Goal: Contribute content: Contribute content

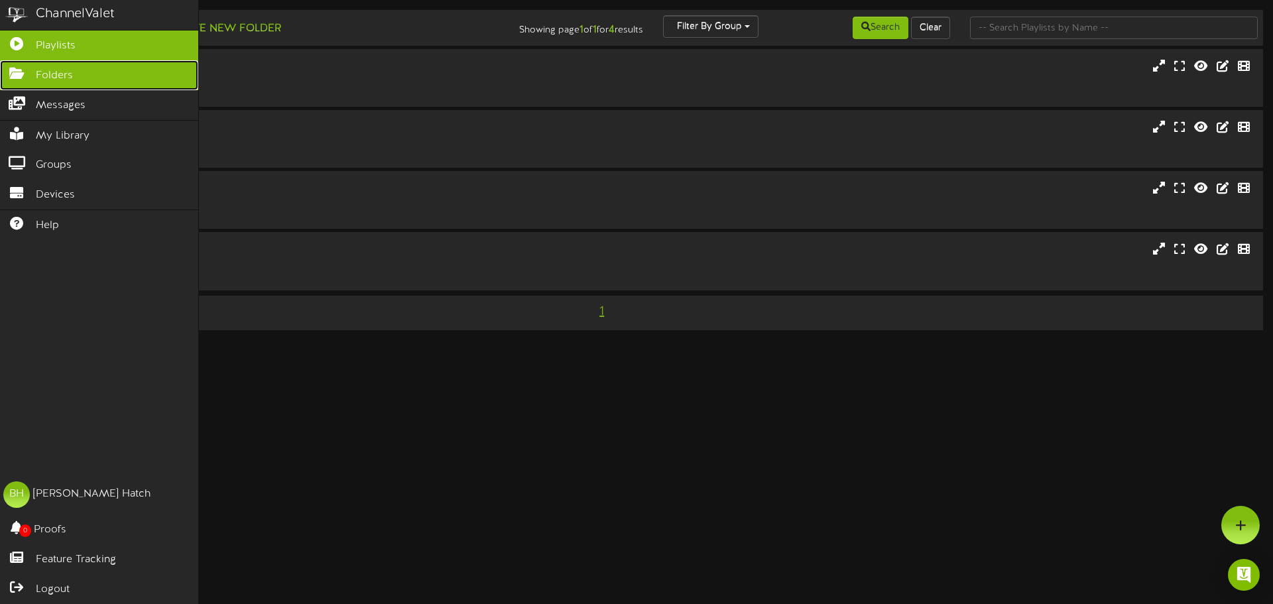
click at [14, 73] on icon at bounding box center [16, 72] width 33 height 10
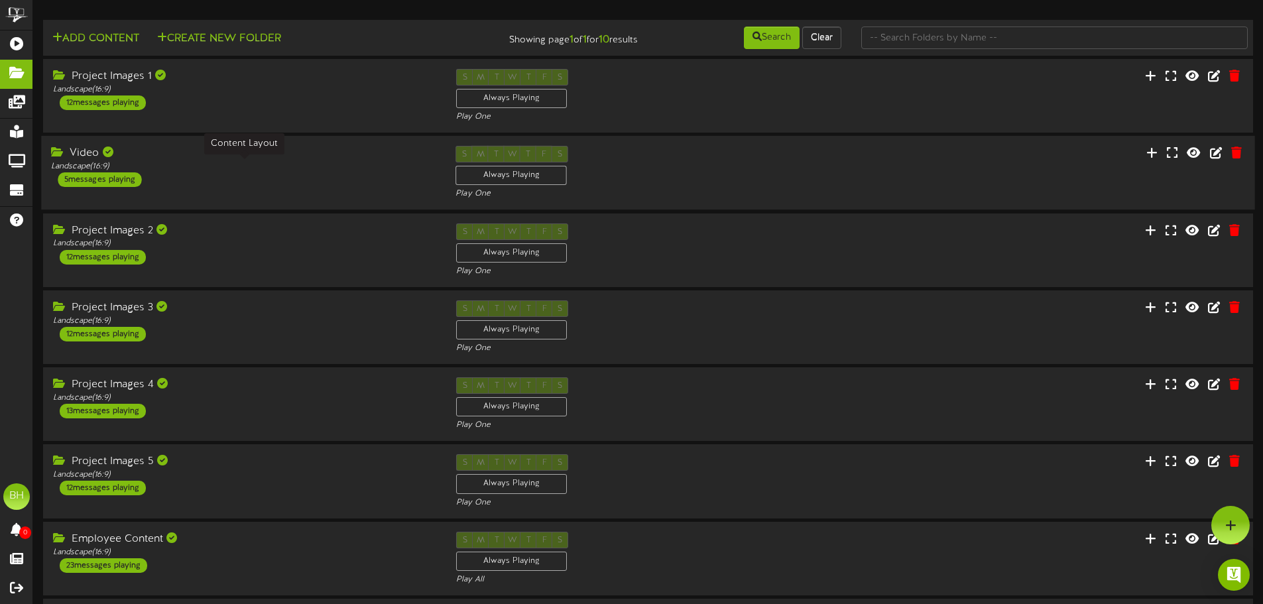
click at [213, 165] on div "Landscape ( 16:9 )" at bounding box center [243, 166] width 385 height 11
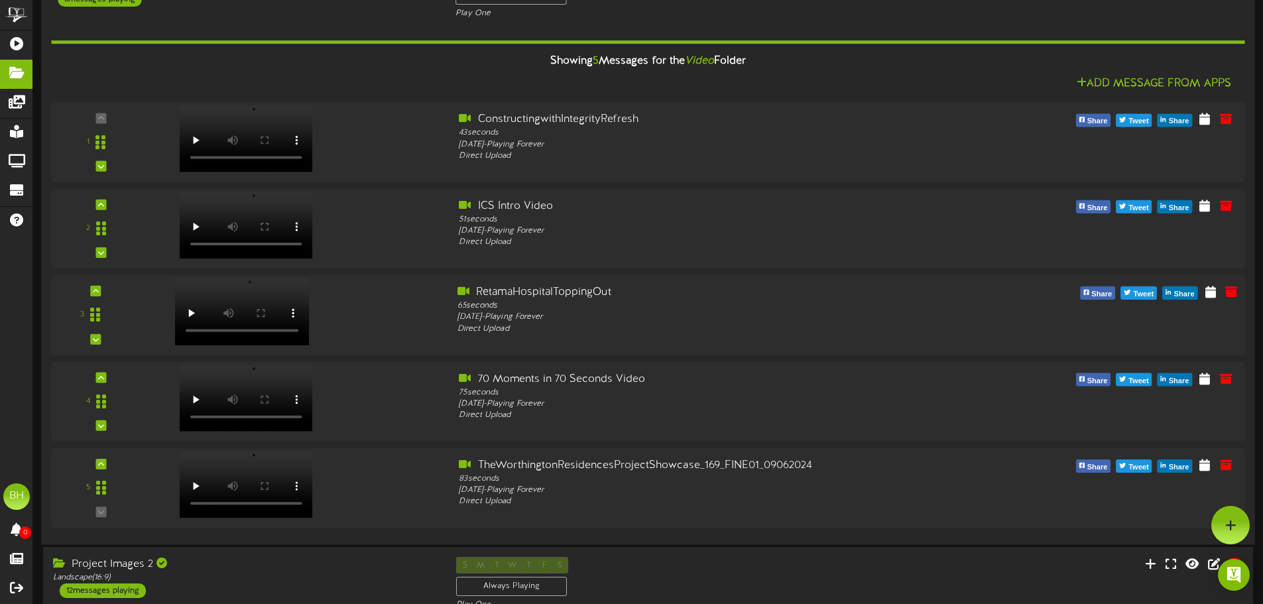
scroll to position [133, 0]
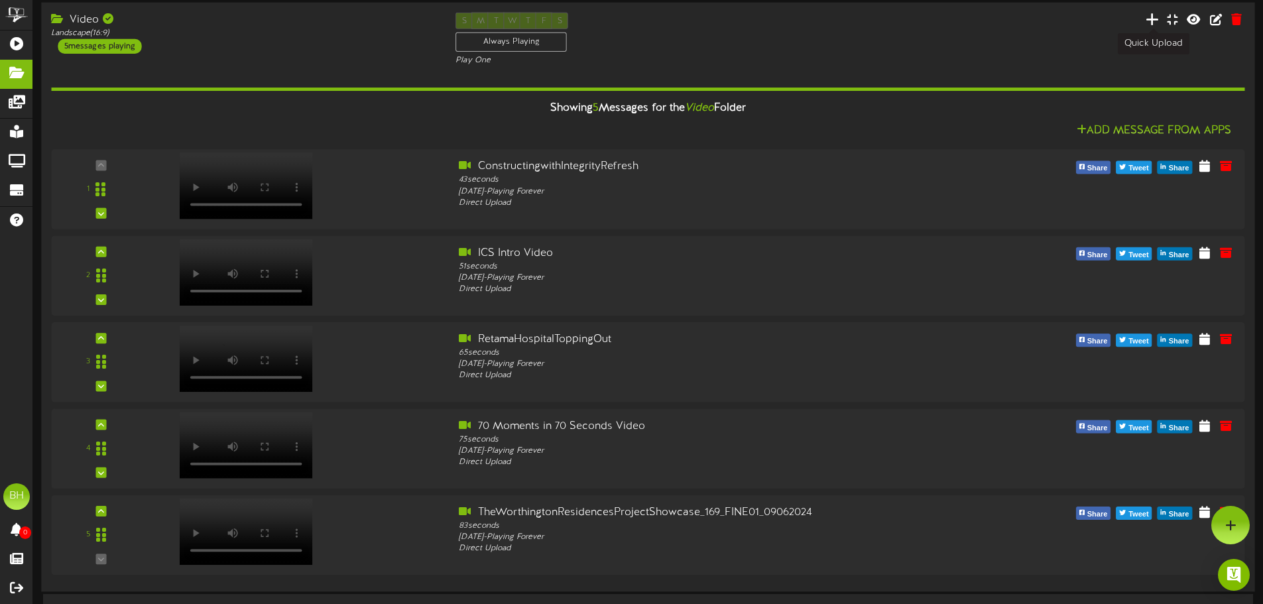
click at [1152, 13] on icon at bounding box center [1152, 19] width 13 height 15
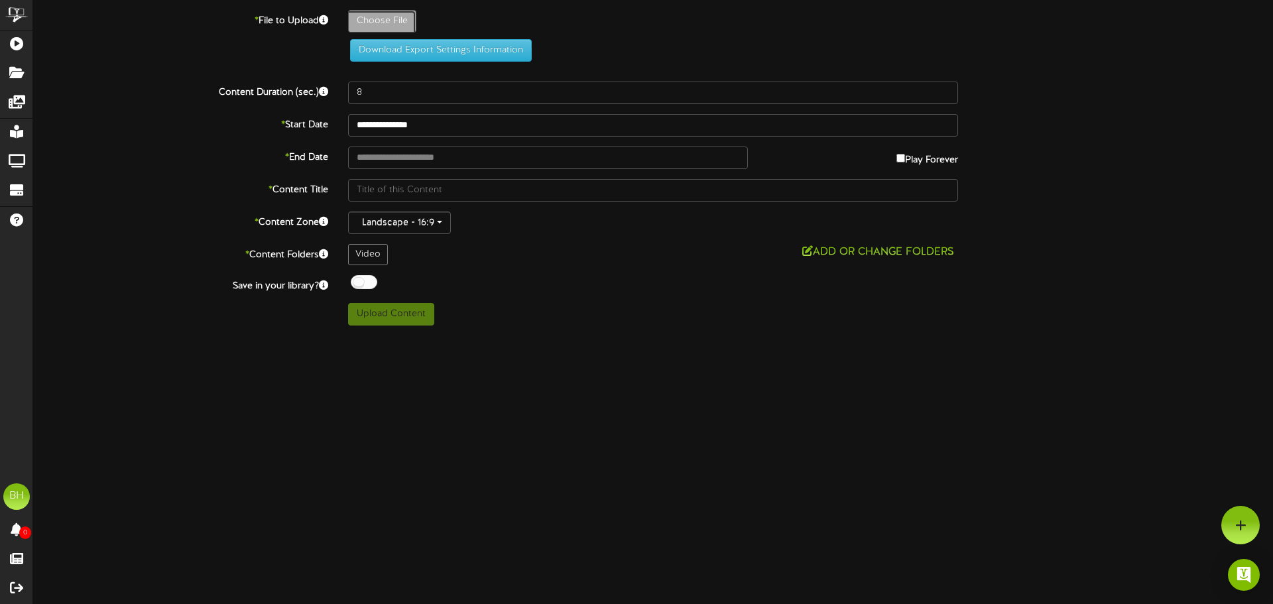
type input "**********"
type input "CaliforniaSpotlightVideo-[DATE]"
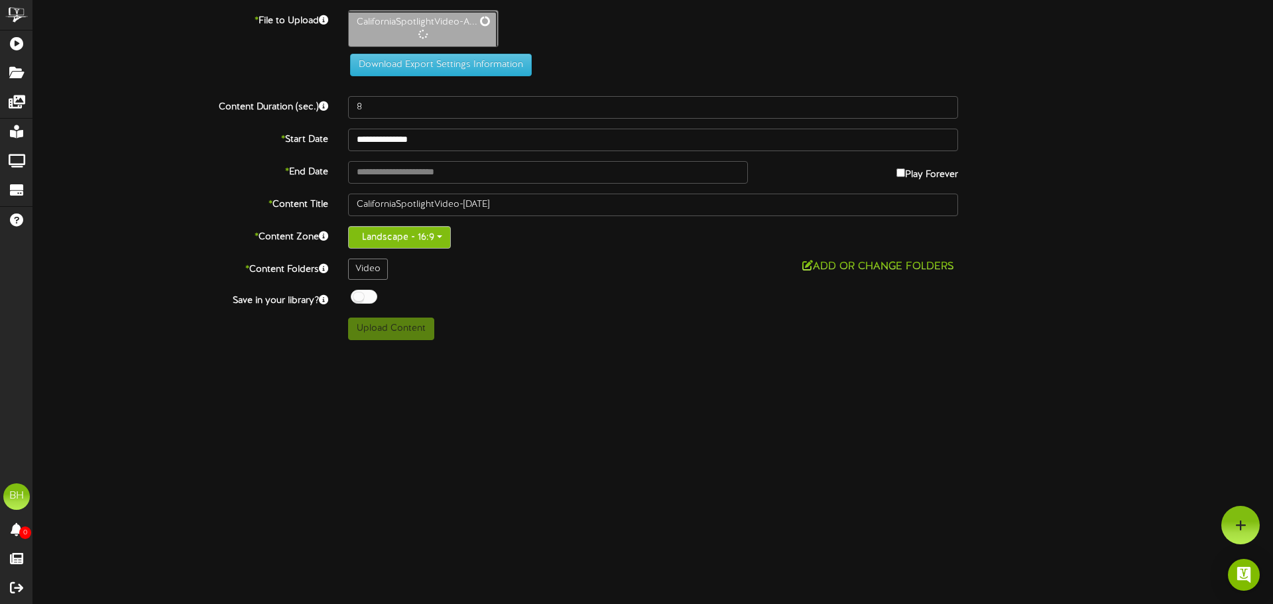
type input "76"
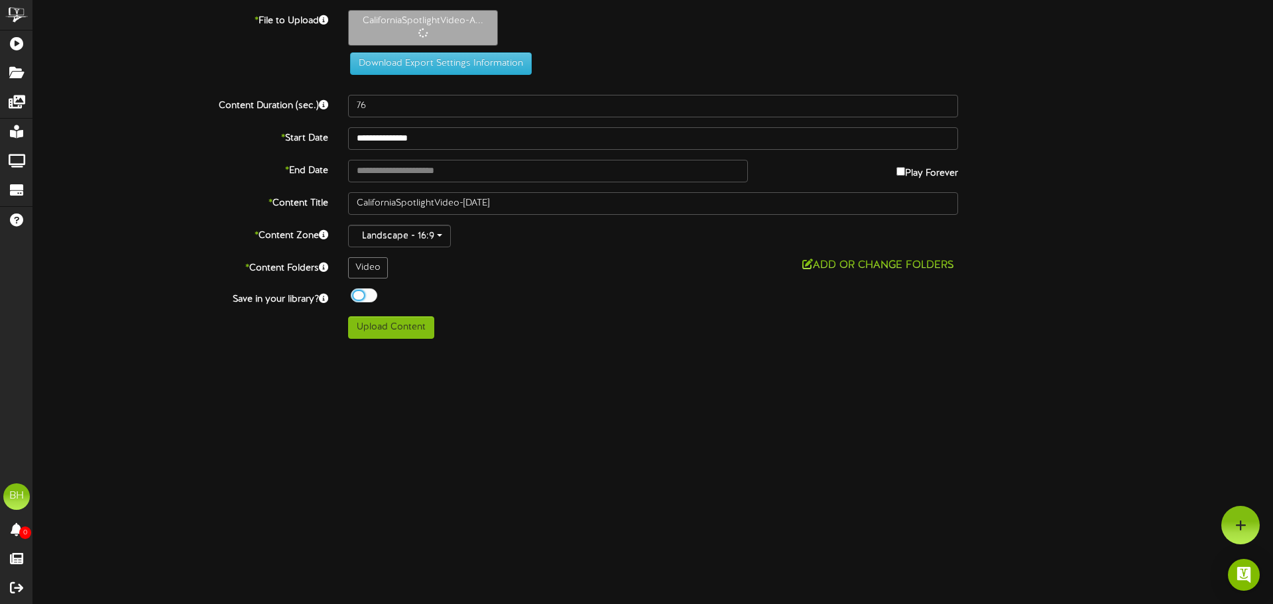
click at [361, 292] on div at bounding box center [364, 295] width 27 height 14
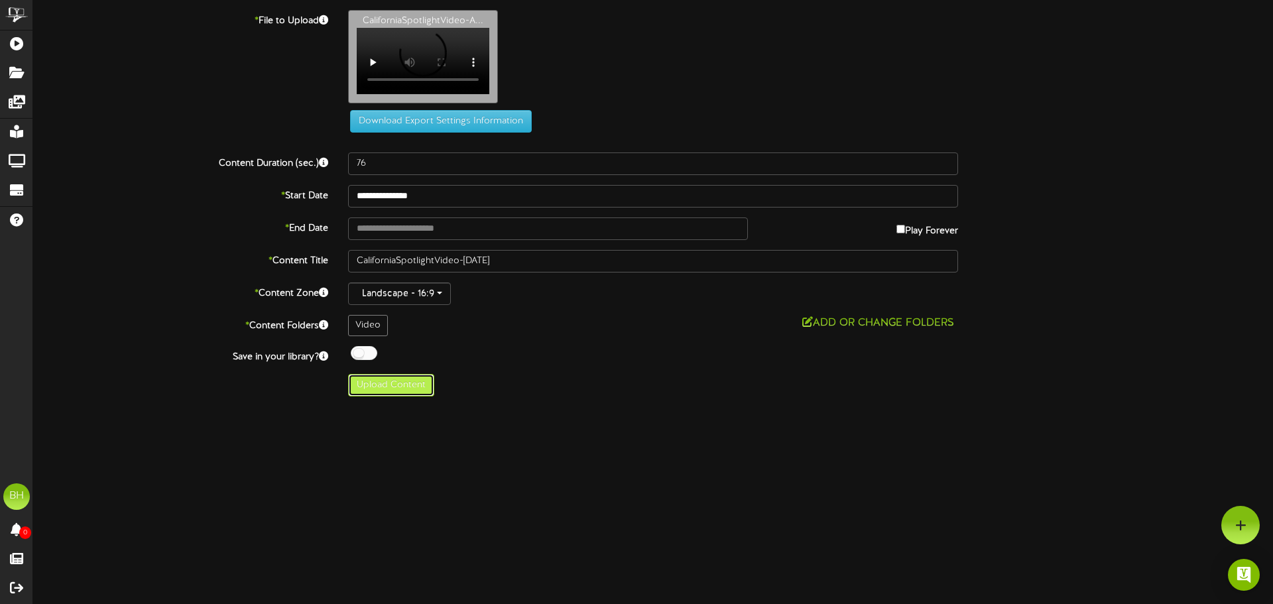
click at [400, 391] on button "Upload Content" at bounding box center [391, 385] width 86 height 23
type input "**********"
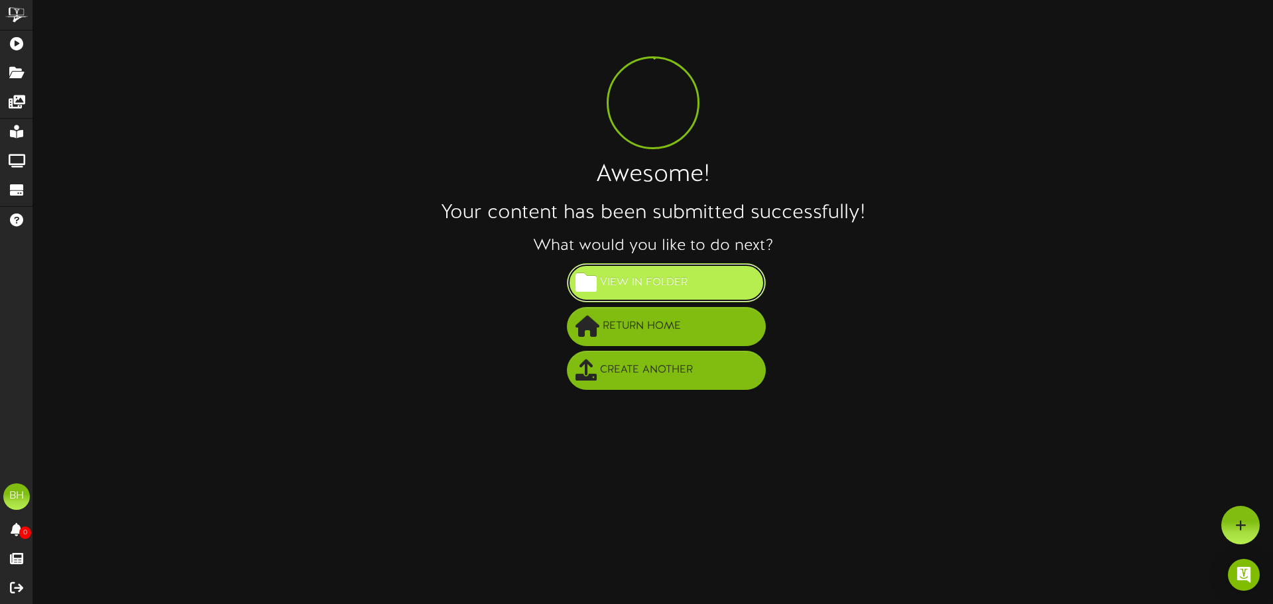
click at [650, 285] on span "View in Folder" at bounding box center [644, 283] width 94 height 22
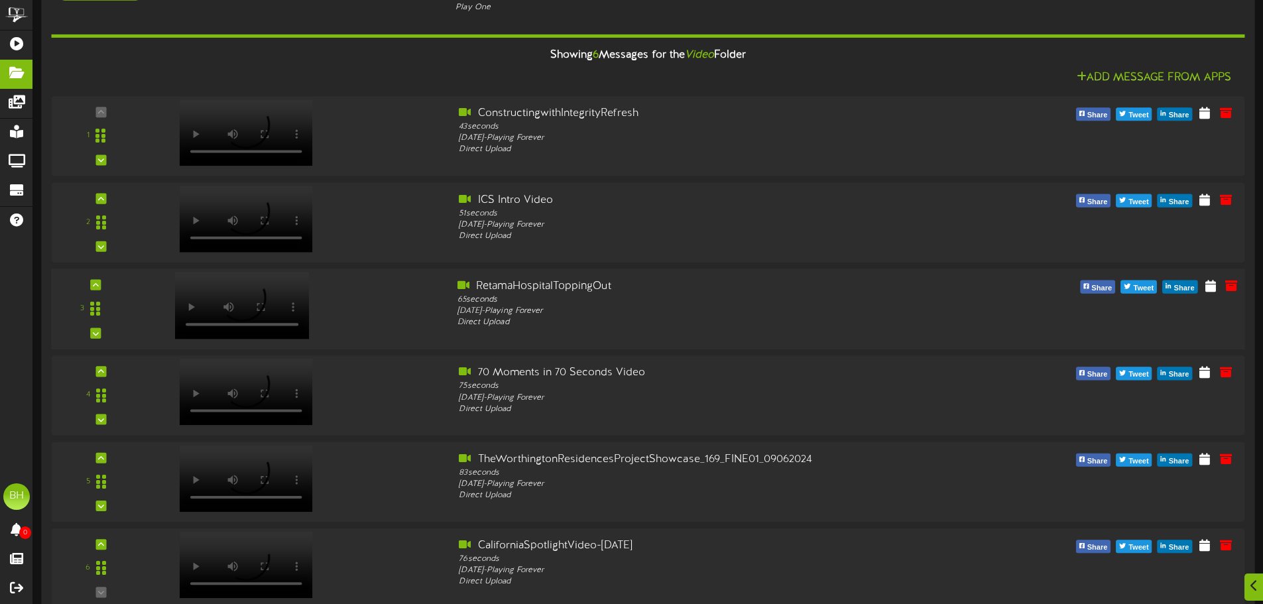
scroll to position [132, 0]
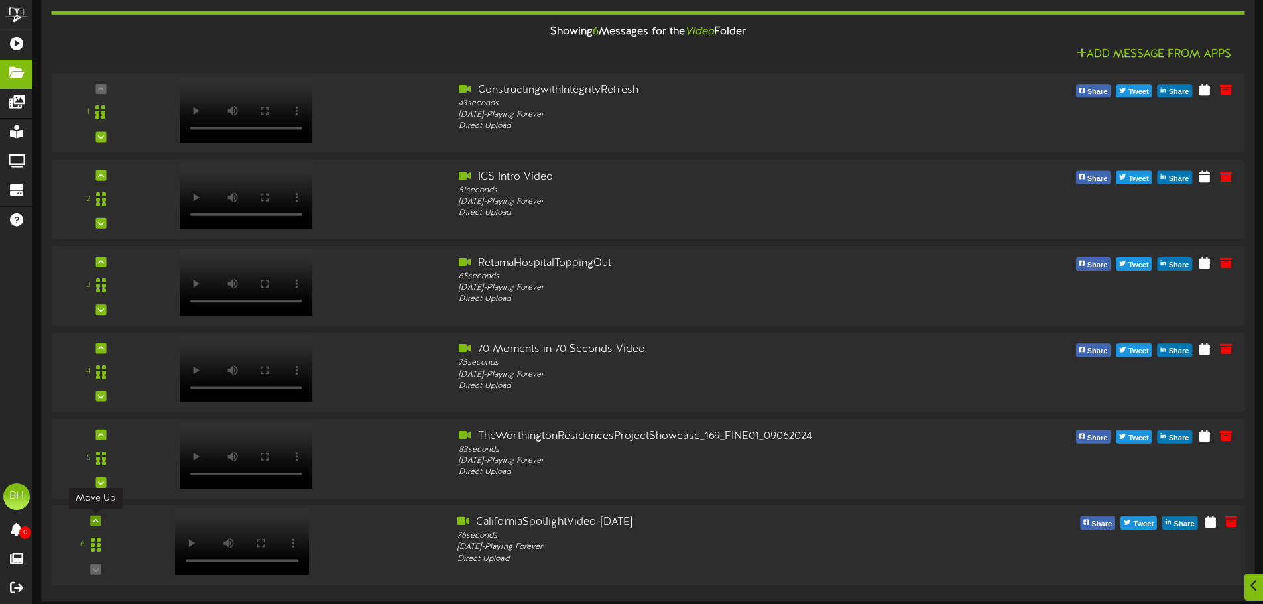
click at [91, 523] on div at bounding box center [95, 521] width 11 height 11
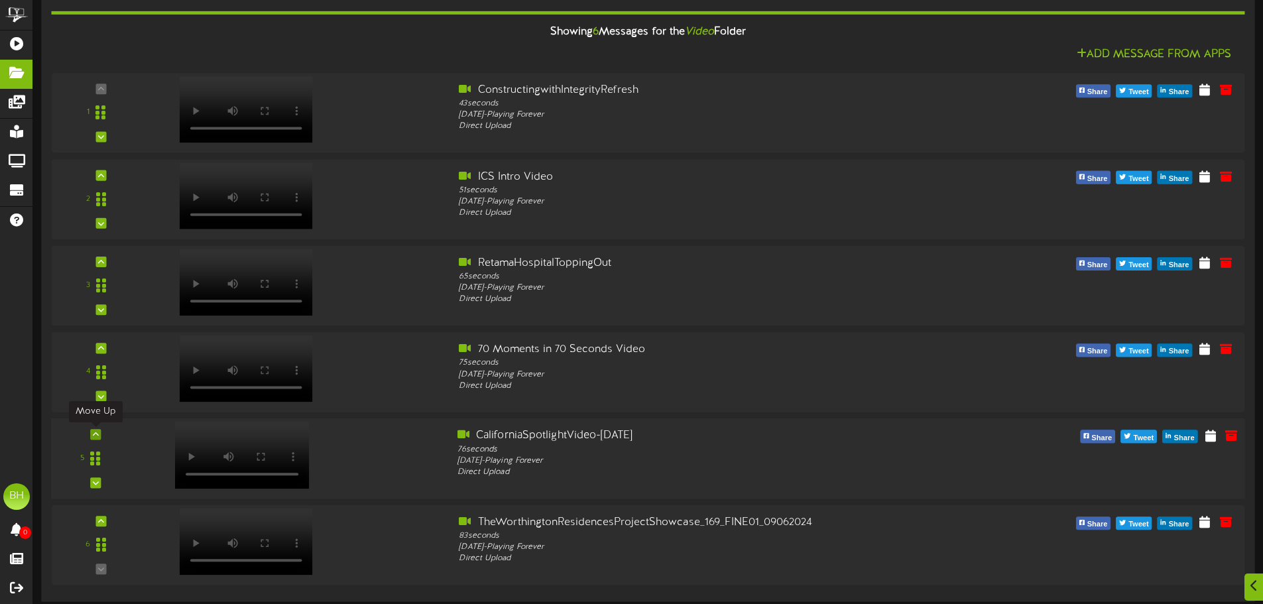
click at [94, 438] on icon at bounding box center [96, 434] width 6 height 7
click at [95, 349] on icon at bounding box center [96, 348] width 6 height 7
click at [96, 265] on icon at bounding box center [96, 262] width 6 height 7
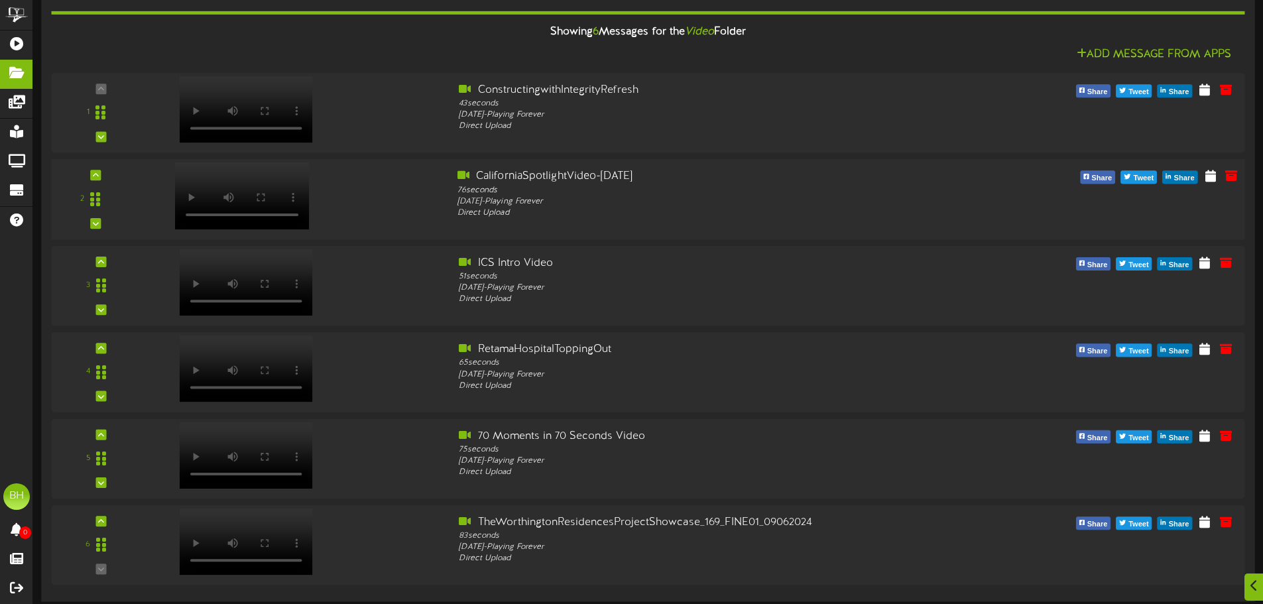
click at [90, 176] on div "2" at bounding box center [96, 199] width 80 height 60
click at [94, 177] on icon at bounding box center [96, 175] width 6 height 7
click at [98, 226] on icon at bounding box center [96, 223] width 6 height 7
